Goal: Complete application form: Complete application form

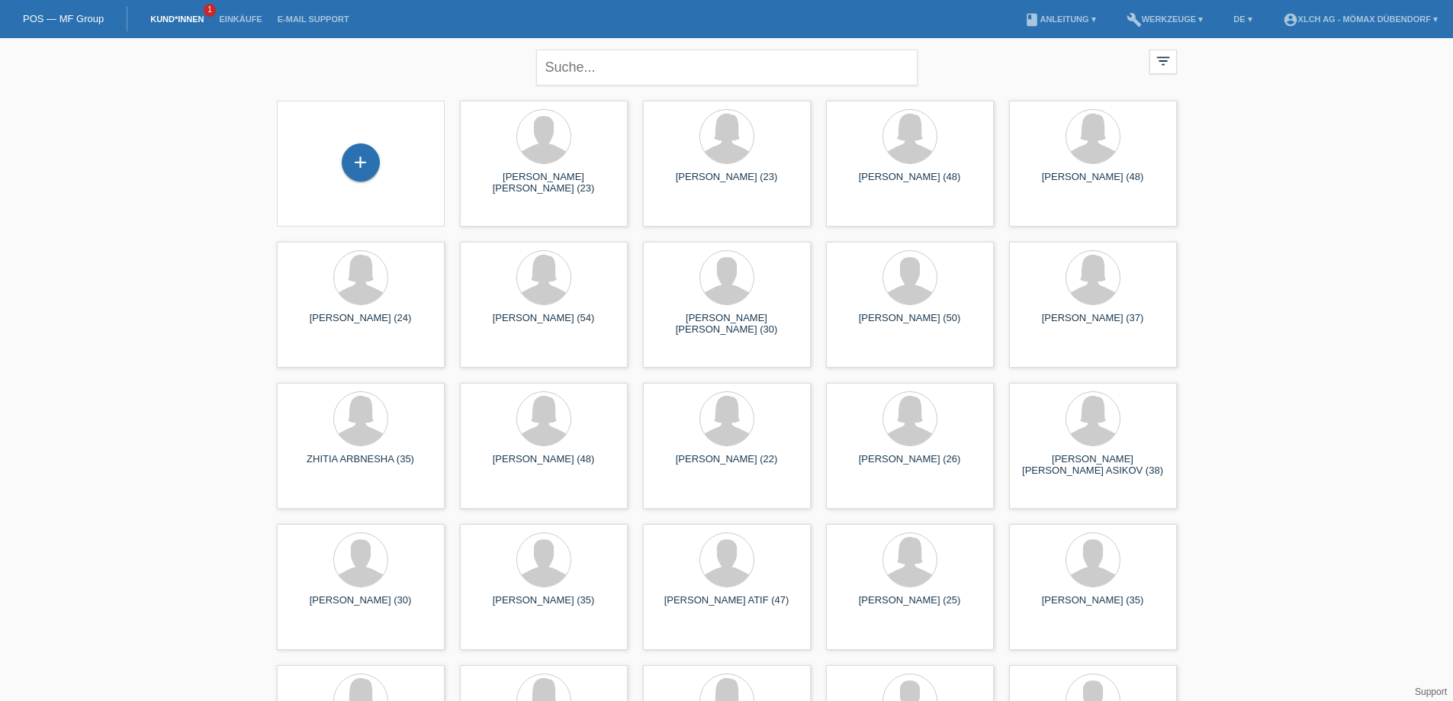
drag, startPoint x: 373, startPoint y: 168, endPoint x: 404, endPoint y: 146, distance: 37.7
click at [378, 167] on div "+" at bounding box center [361, 163] width 37 height 26
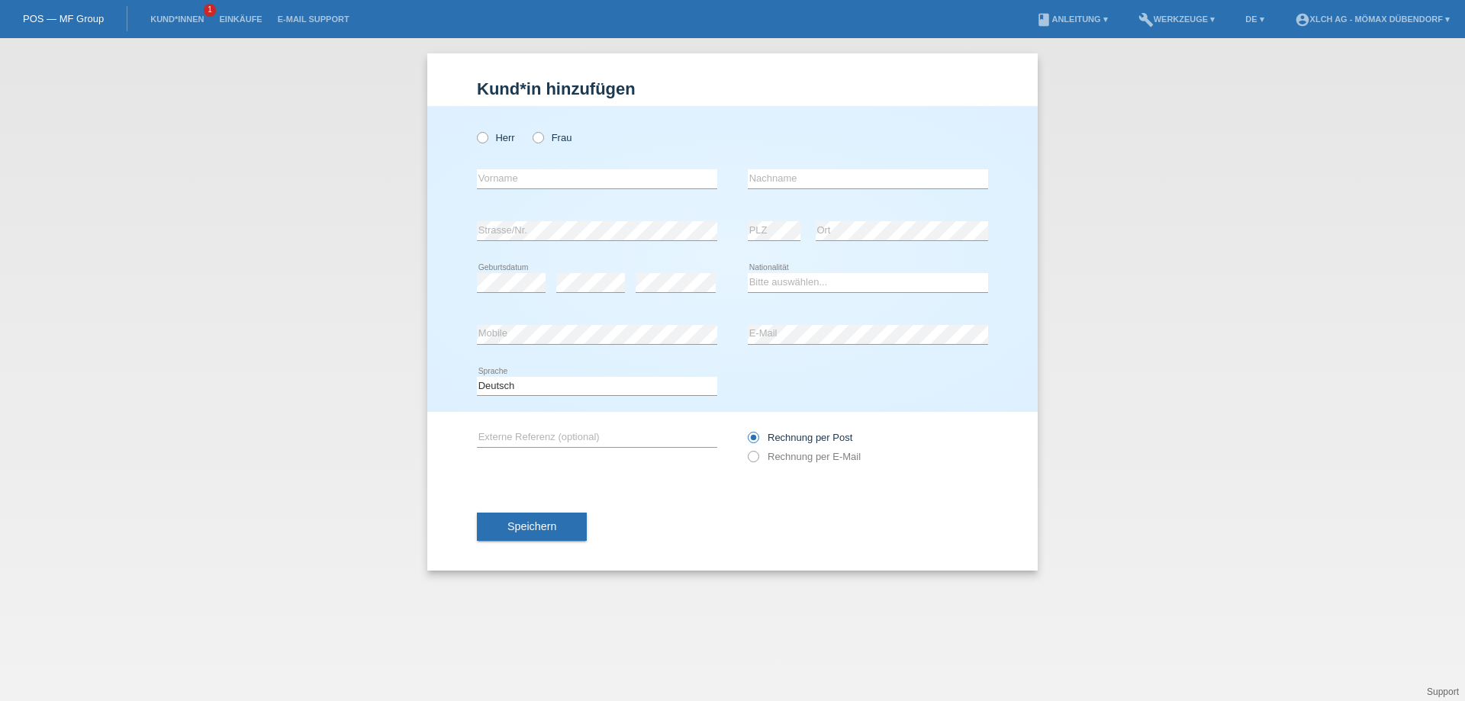
click at [475, 126] on div "Herr Frau error Vorname error" at bounding box center [732, 259] width 610 height 306
click at [475, 130] on icon at bounding box center [475, 130] width 0 height 0
click at [481, 142] on input "Herr" at bounding box center [482, 137] width 10 height 10
radio input "true"
click at [511, 177] on input "text" at bounding box center [597, 178] width 240 height 19
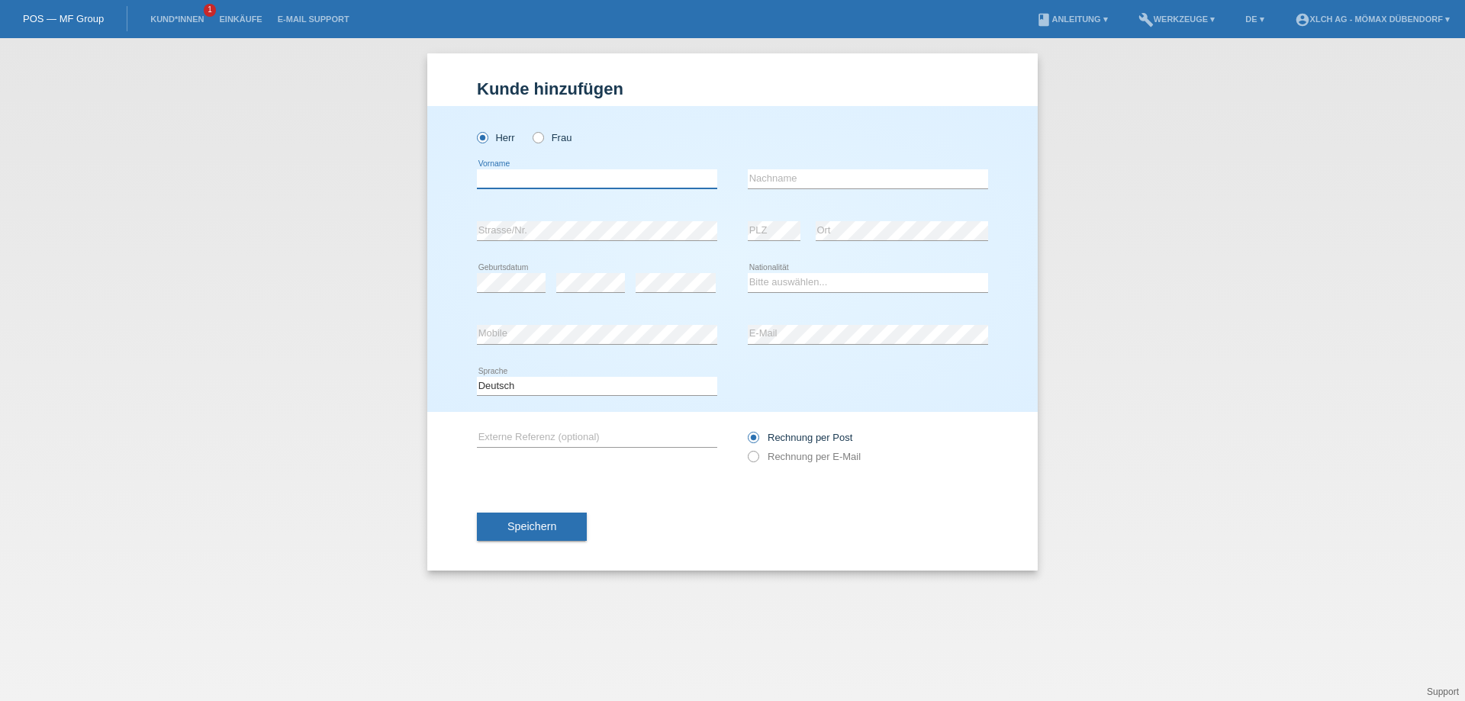
paste input "Santiago"
type input "Santiago"
click at [819, 175] on input "text" at bounding box center [868, 178] width 240 height 19
paste input "Gerosa"
type input "Gerosa"
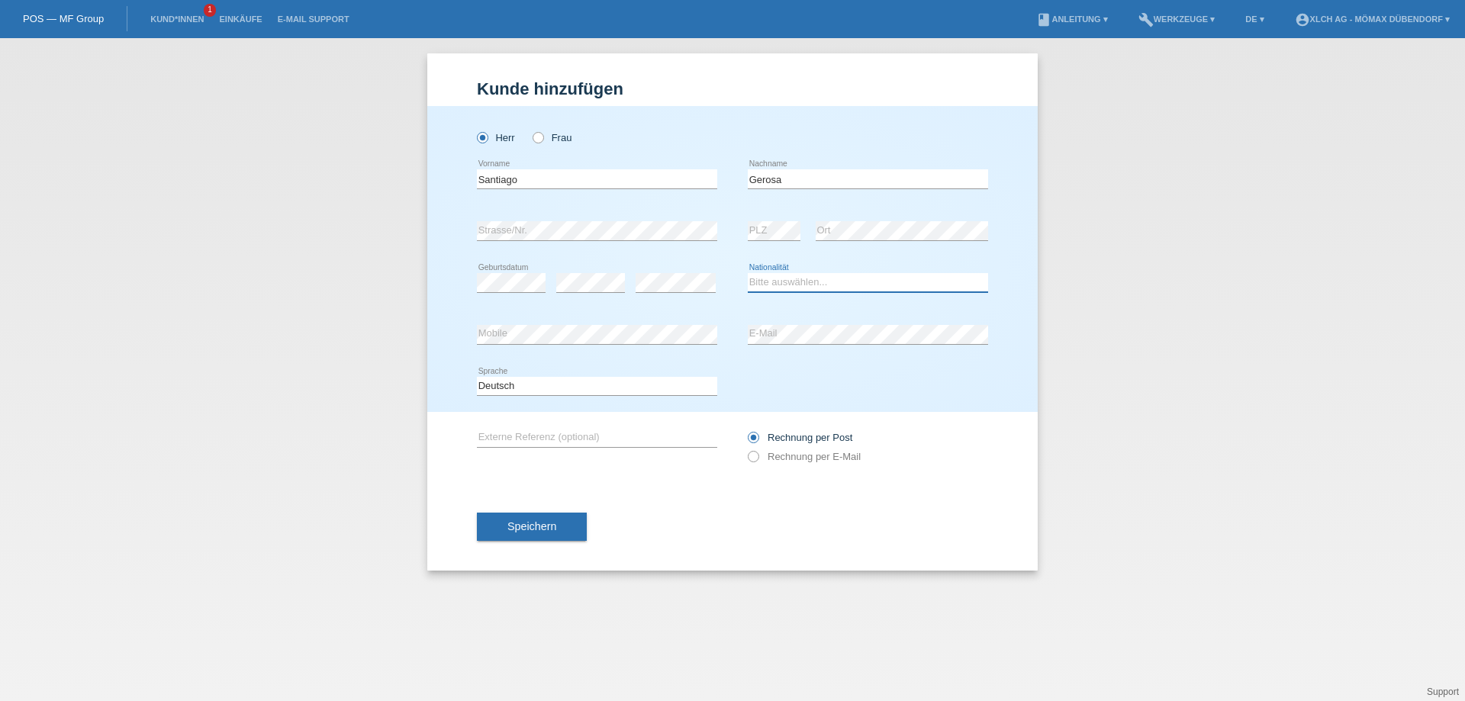
click at [834, 278] on select "Bitte auswählen... Schweiz Deutschland Liechtenstein Österreich ------------ Af…" at bounding box center [868, 282] width 240 height 18
select select "CH"
click at [748, 273] on select "Bitte auswählen... Schweiz Deutschland Liechtenstein Österreich ------------ Af…" at bounding box center [868, 282] width 240 height 18
click at [511, 389] on select "Deutsch Français Italiano English" at bounding box center [597, 386] width 240 height 18
click at [523, 384] on select "Deutsch Français Italiano English" at bounding box center [597, 386] width 240 height 18
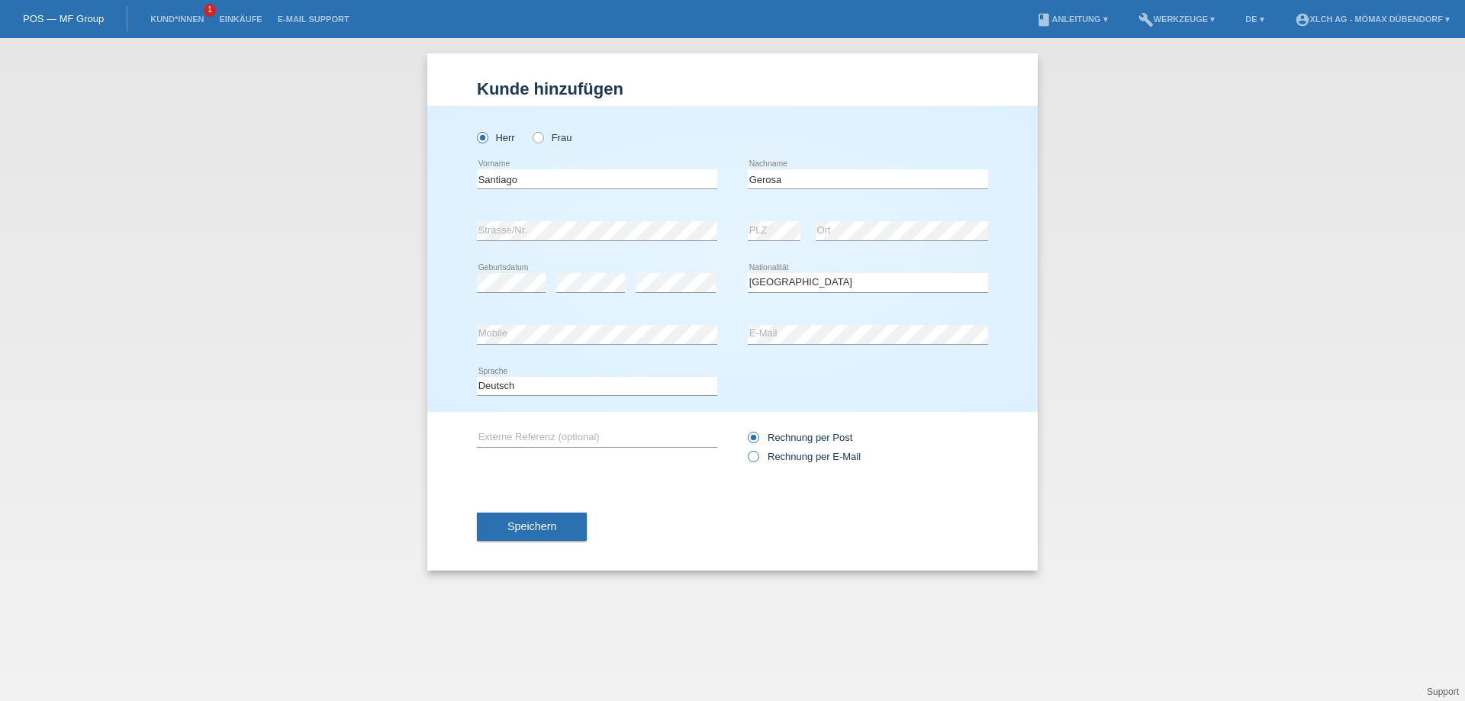
click at [760, 459] on label "Rechnung per E-Mail" at bounding box center [804, 456] width 113 height 11
click at [758, 459] on input "Rechnung per E-Mail" at bounding box center [753, 460] width 10 height 19
radio input "true"
click at [530, 553] on div "Speichern" at bounding box center [732, 527] width 511 height 88
click at [528, 536] on button "Speichern" at bounding box center [532, 527] width 110 height 29
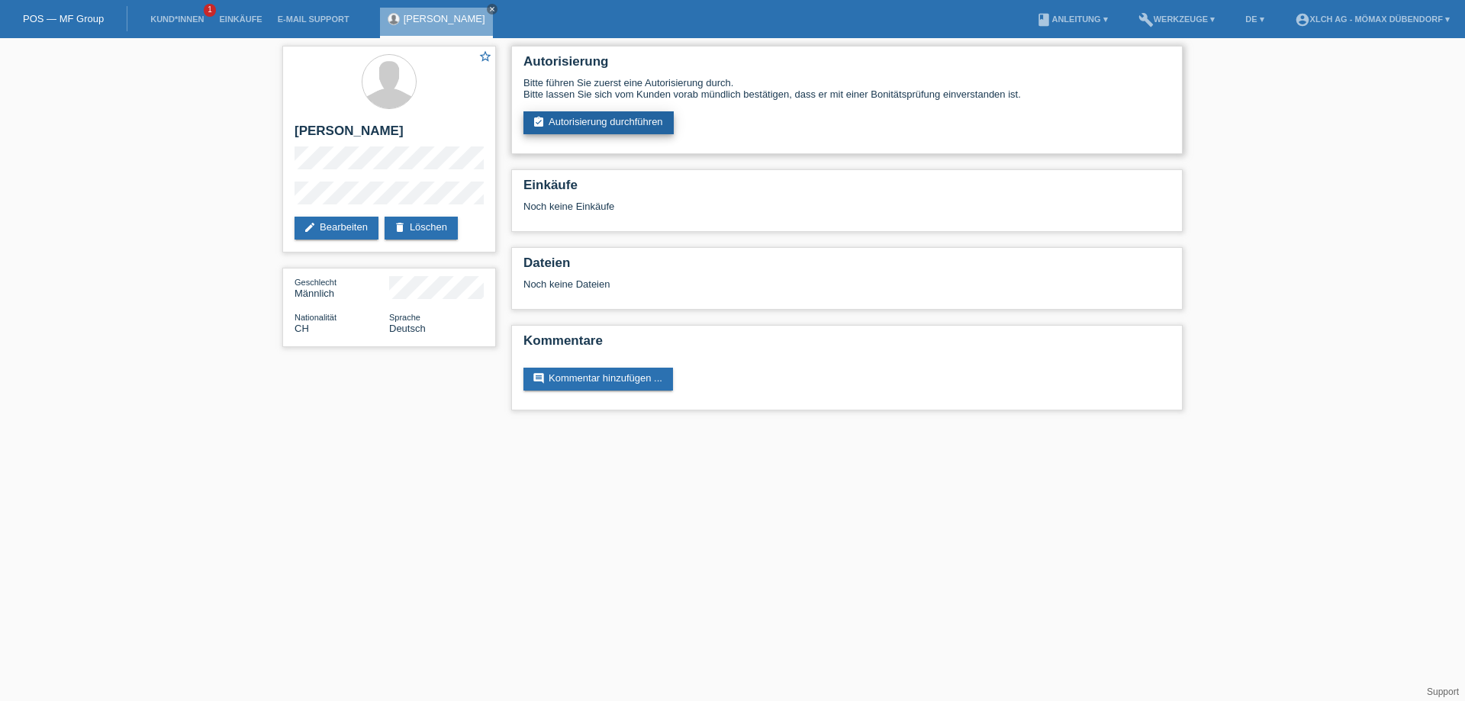
click at [571, 117] on link "assignment_turned_in Autorisierung durchführen" at bounding box center [598, 122] width 150 height 23
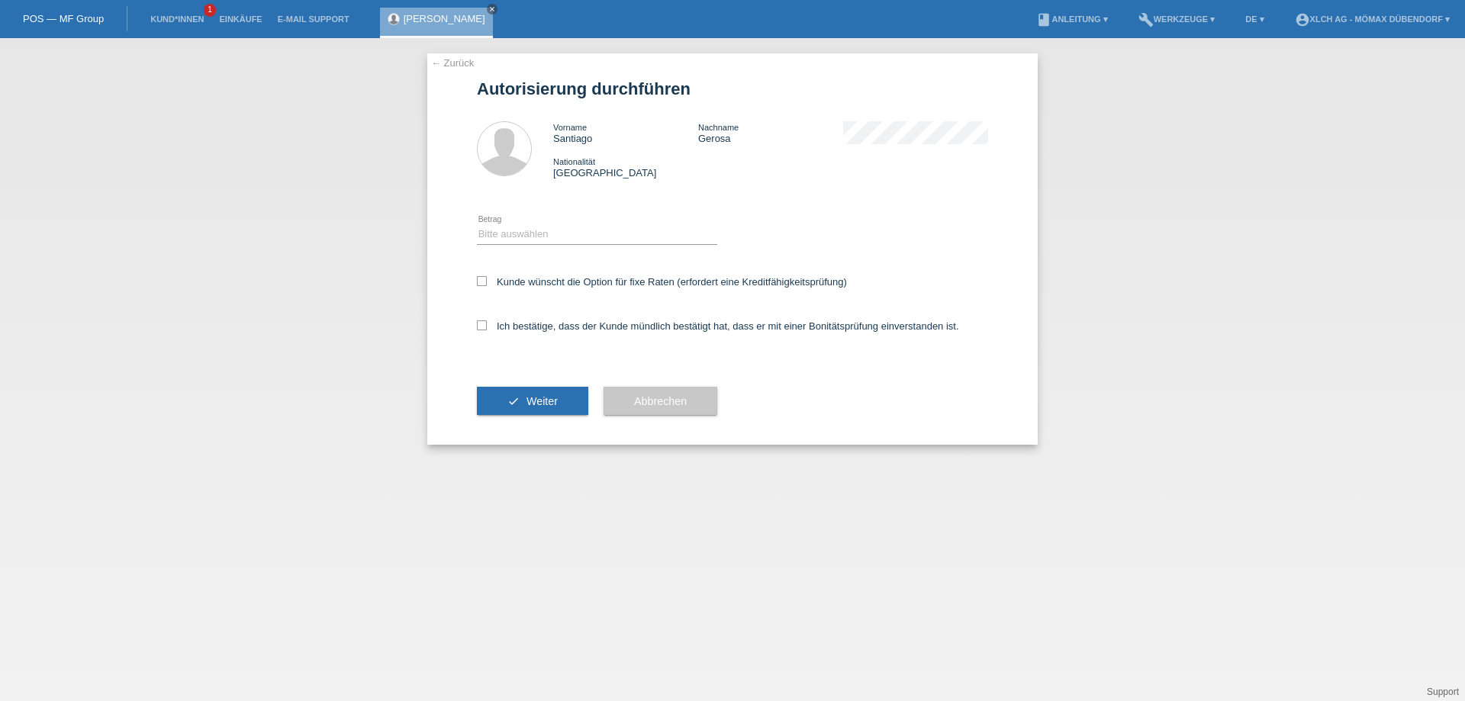
select select "2"
click at [477, 225] on select "Bitte auswählen CHF 1.00 - CHF 499.00 CHF 500.00 - CHF 1'999.00 CHF 2'000.00 - …" at bounding box center [597, 234] width 240 height 18
click at [480, 284] on icon at bounding box center [482, 281] width 10 height 10
click at [480, 284] on input "Kunde wünscht die Option für fixe Raten (erfordert eine Kreditfähigkeitsprüfung)" at bounding box center [482, 281] width 10 height 10
checkbox input "true"
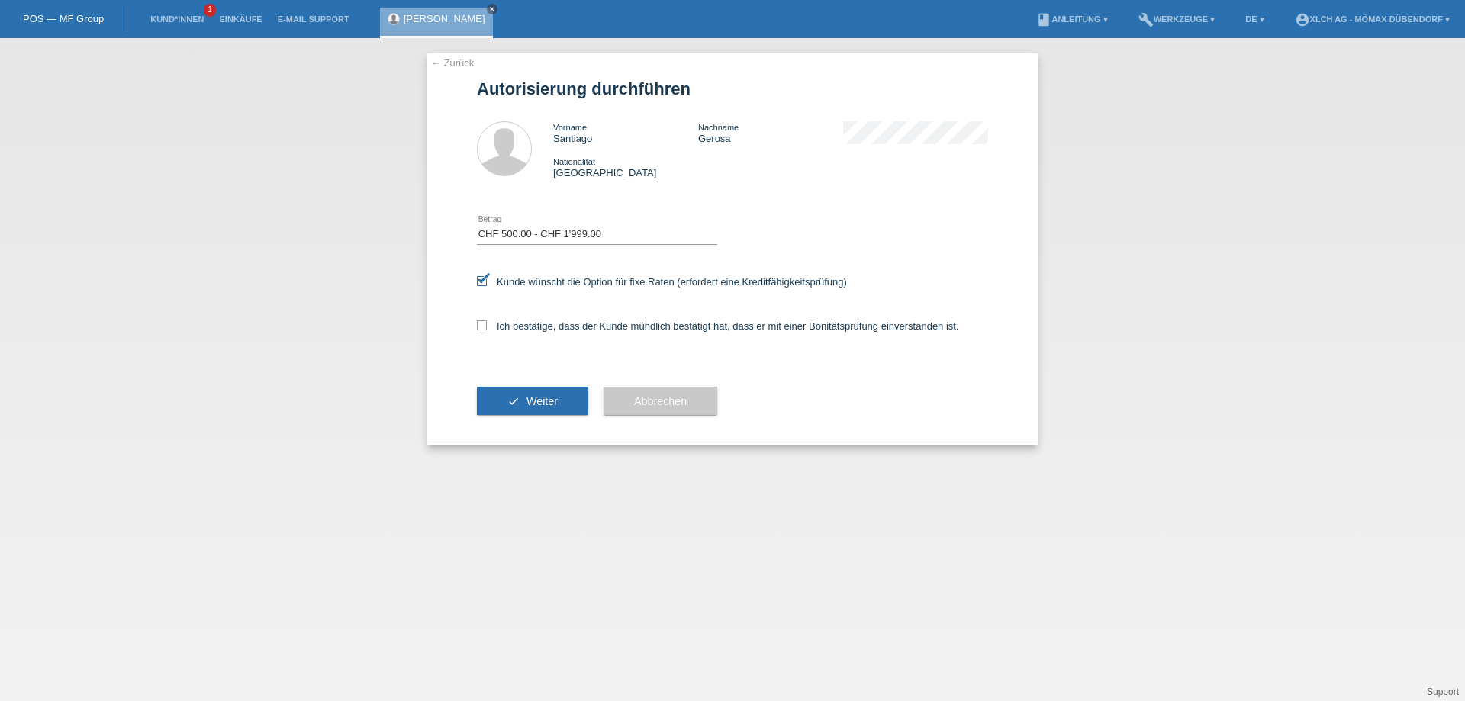
click at [489, 332] on div "Ich bestätige, dass der Kunde mündlich bestätigt hat, dass er mit einer Bonität…" at bounding box center [732, 331] width 511 height 52
click at [484, 321] on icon at bounding box center [482, 325] width 10 height 10
click at [484, 321] on input "Ich bestätige, dass der Kunde mündlich bestätigt hat, dass er mit einer Bonität…" at bounding box center [482, 325] width 10 height 10
checkbox input "true"
click at [544, 402] on span "Weiter" at bounding box center [541, 401] width 31 height 12
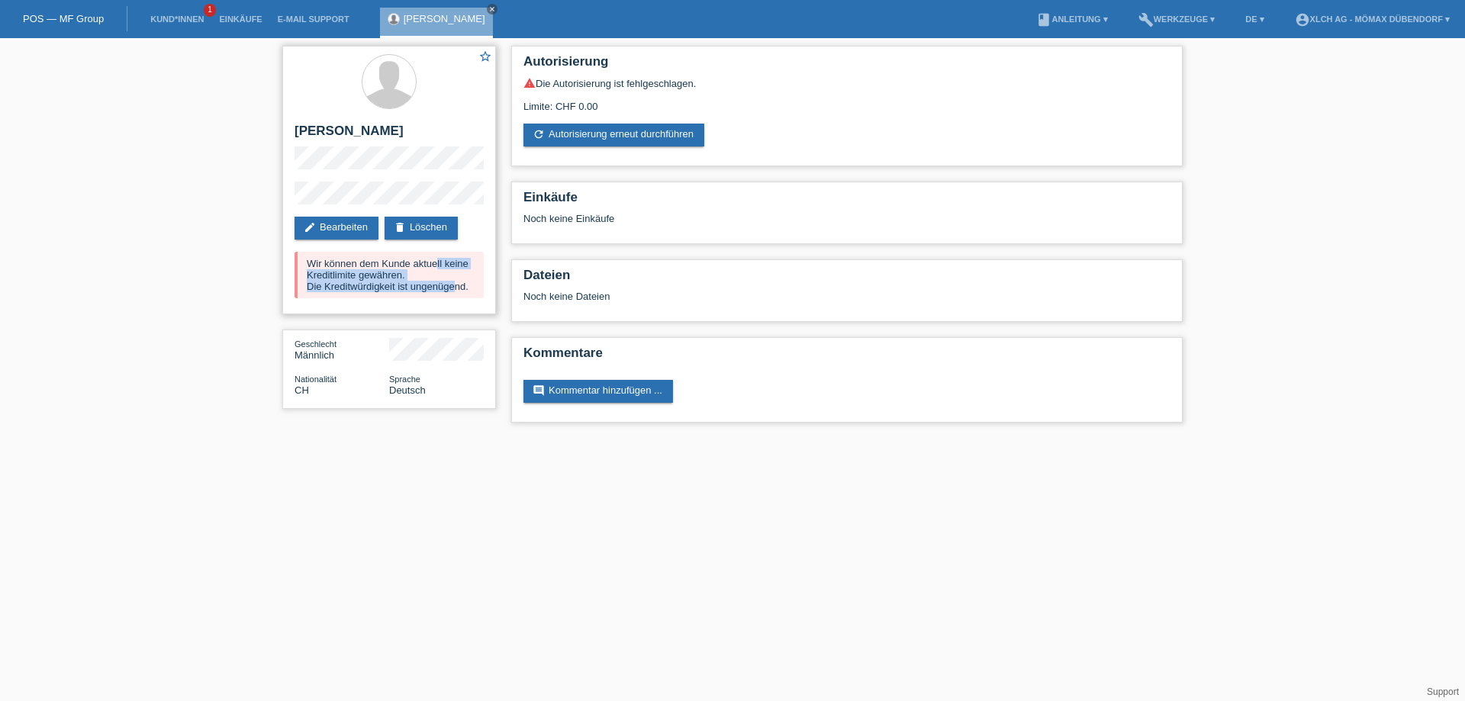
drag, startPoint x: 330, startPoint y: 264, endPoint x: 455, endPoint y: 288, distance: 127.5
click at [455, 288] on div "Wir können dem Kunde aktuell keine Kreditlimite gewähren. Die Kreditwürdigkeit …" at bounding box center [388, 275] width 189 height 47
drag, startPoint x: 298, startPoint y: 254, endPoint x: 419, endPoint y: 269, distance: 122.3
click at [419, 269] on div "Wir können dem Kunde aktuell keine Kreditlimite gewähren. Die Kreditwürdigkeit …" at bounding box center [388, 275] width 189 height 47
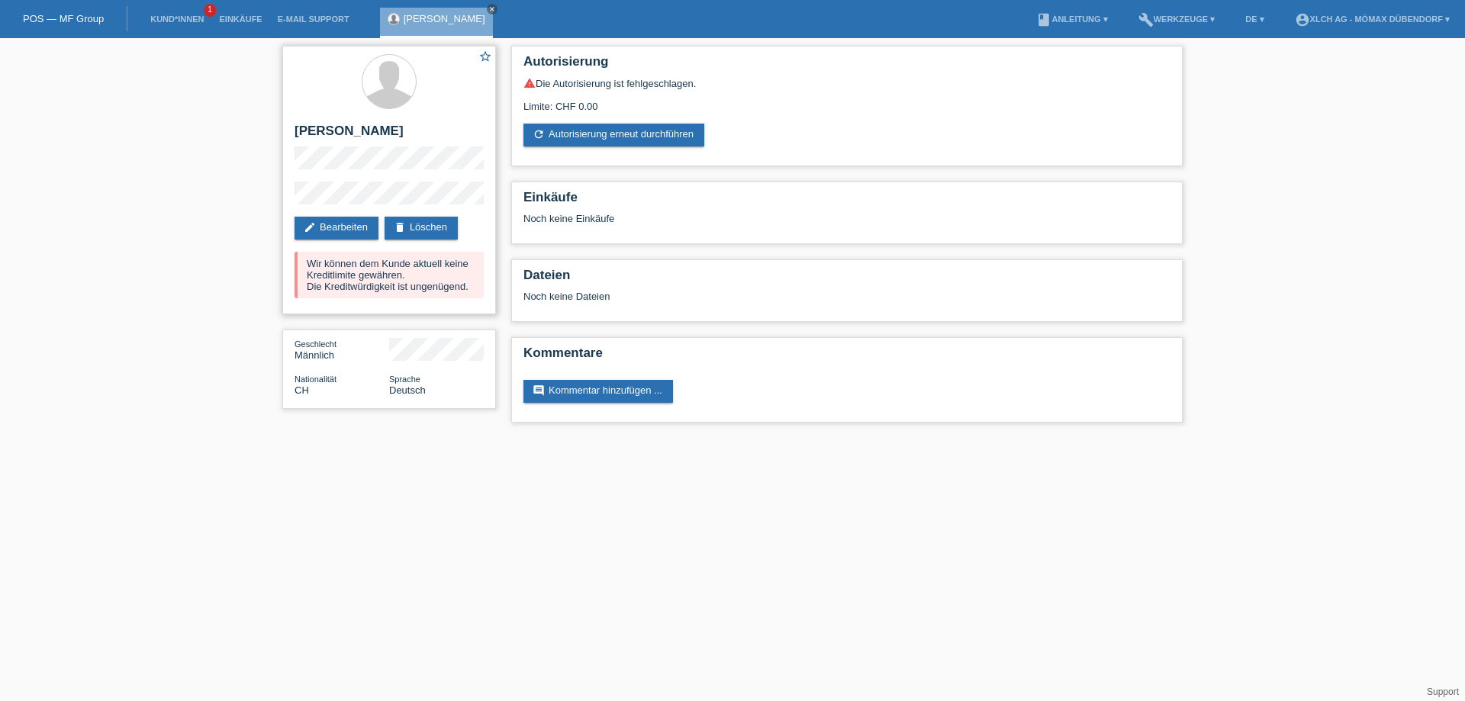
click at [419, 269] on div "Wir können dem Kunde aktuell keine Kreditlimite gewähren. Die Kreditwürdigkeit …" at bounding box center [388, 275] width 189 height 47
click at [652, 133] on link "refresh Autorisierung erneut durchführen" at bounding box center [613, 135] width 181 height 23
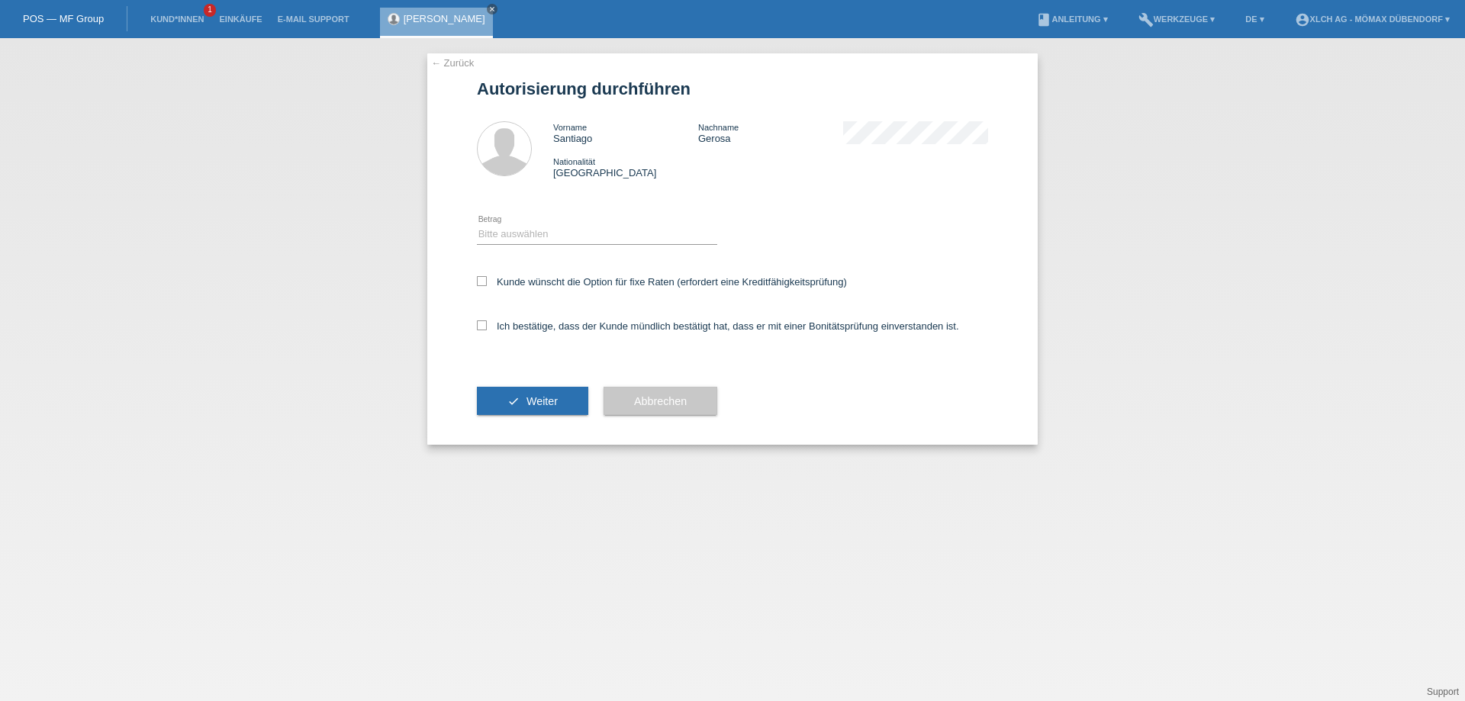
click at [454, 66] on link "← Zurück" at bounding box center [452, 62] width 43 height 11
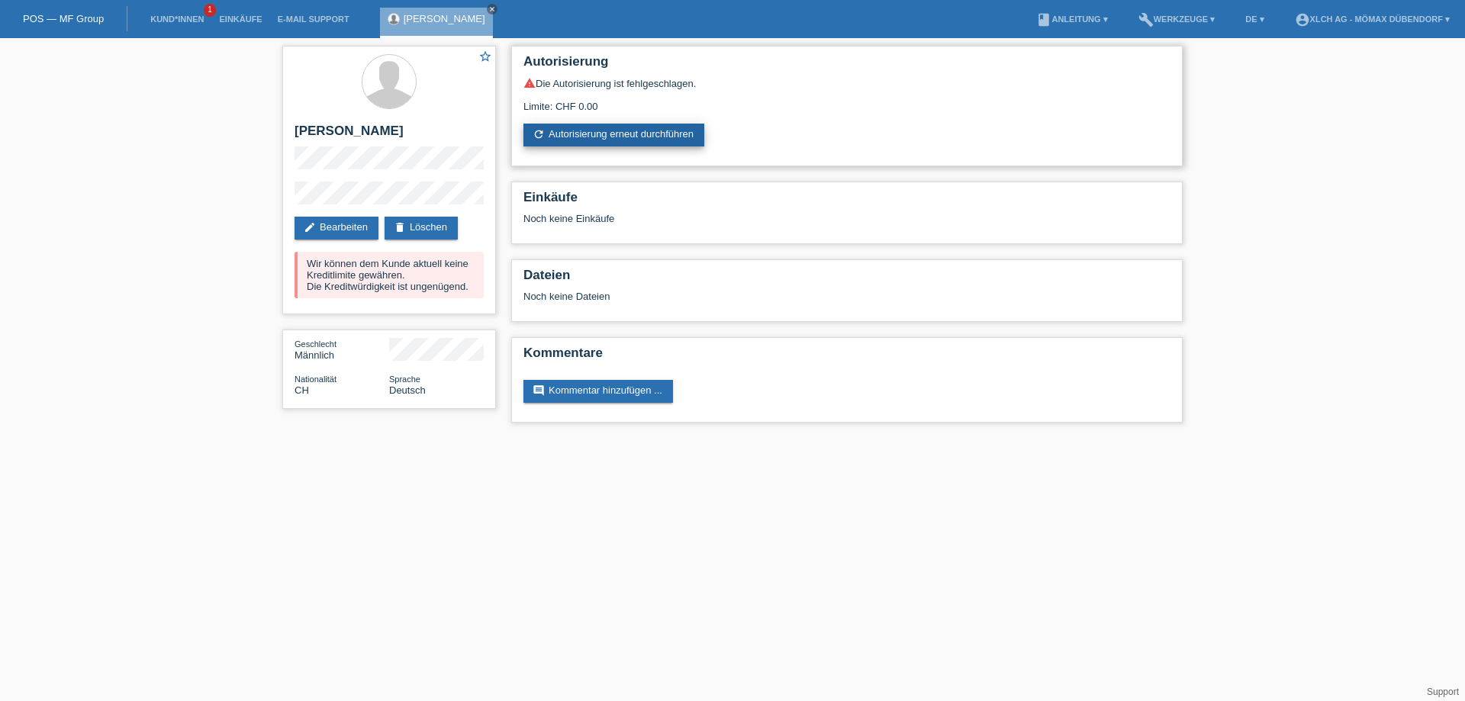
click at [671, 132] on link "refresh Autorisierung erneut durchführen" at bounding box center [613, 135] width 181 height 23
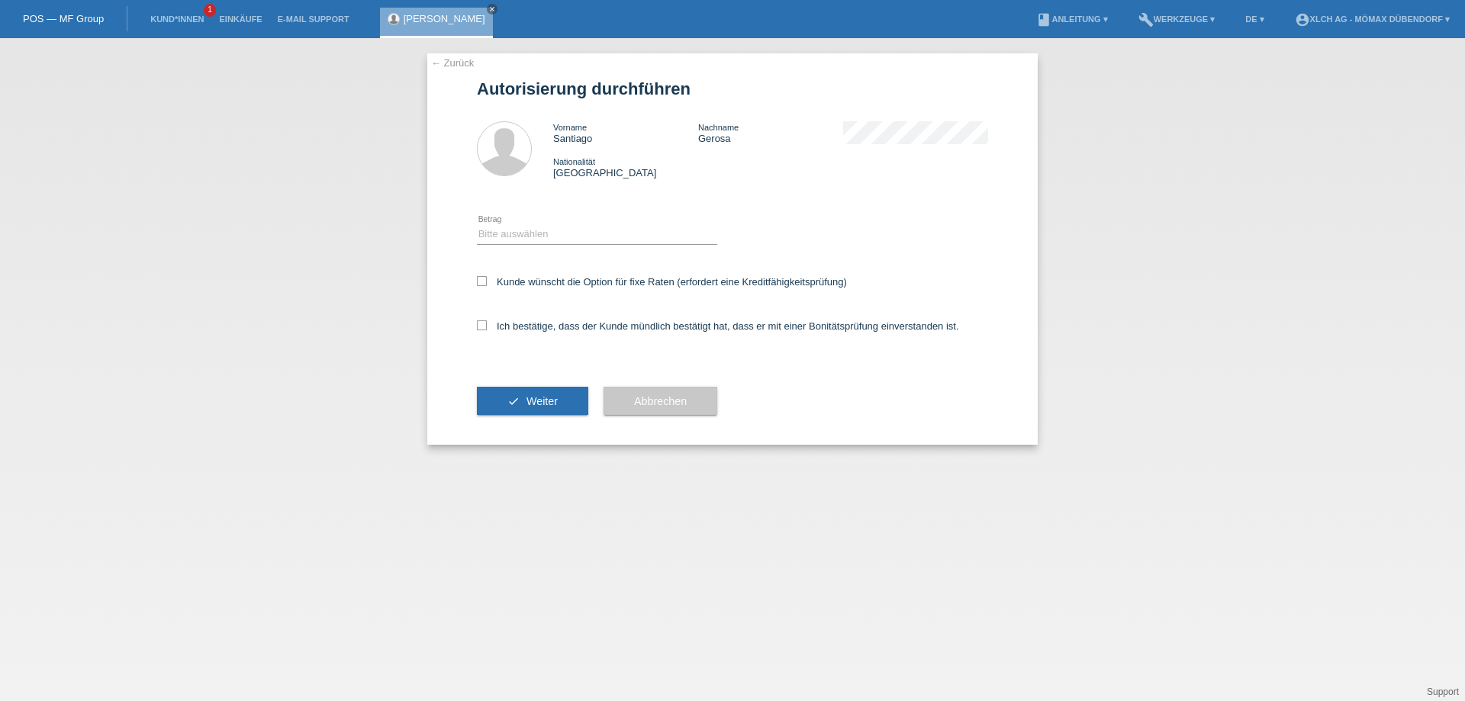
click at [470, 60] on link "← Zurück" at bounding box center [452, 62] width 43 height 11
